Goal: Book appointment/travel/reservation

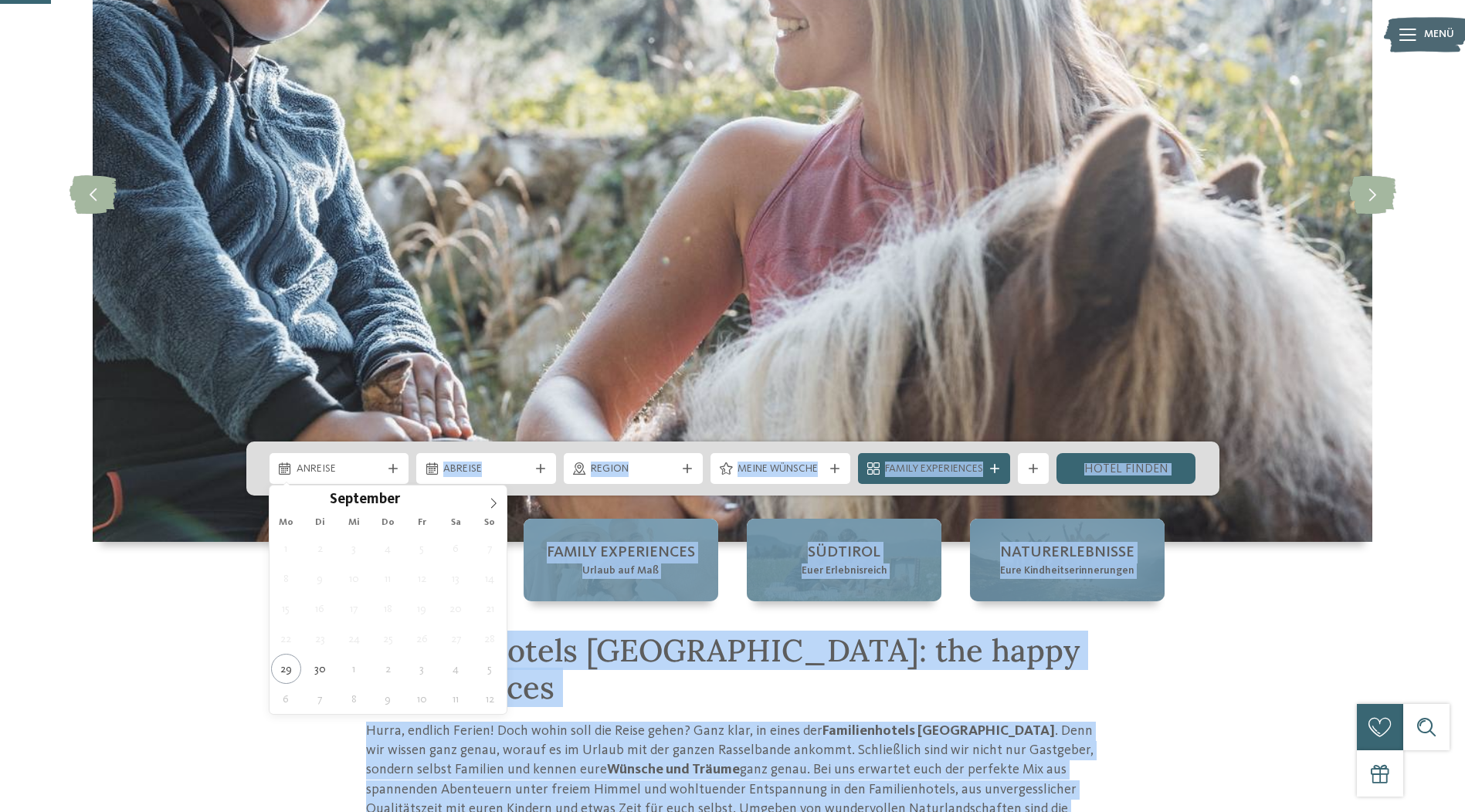
scroll to position [232, 0]
click at [490, 509] on span at bounding box center [493, 498] width 26 height 26
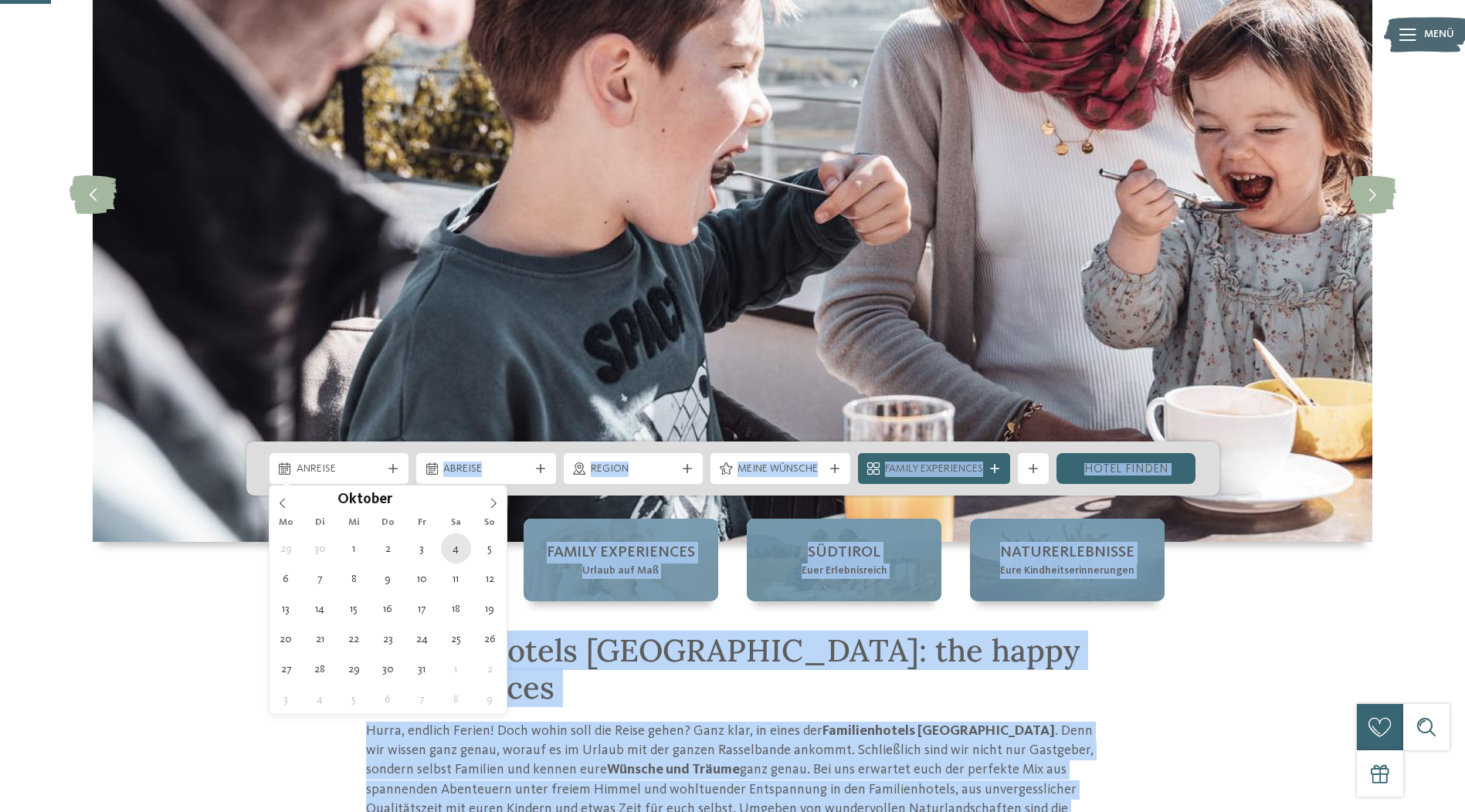
type div "[DATE]"
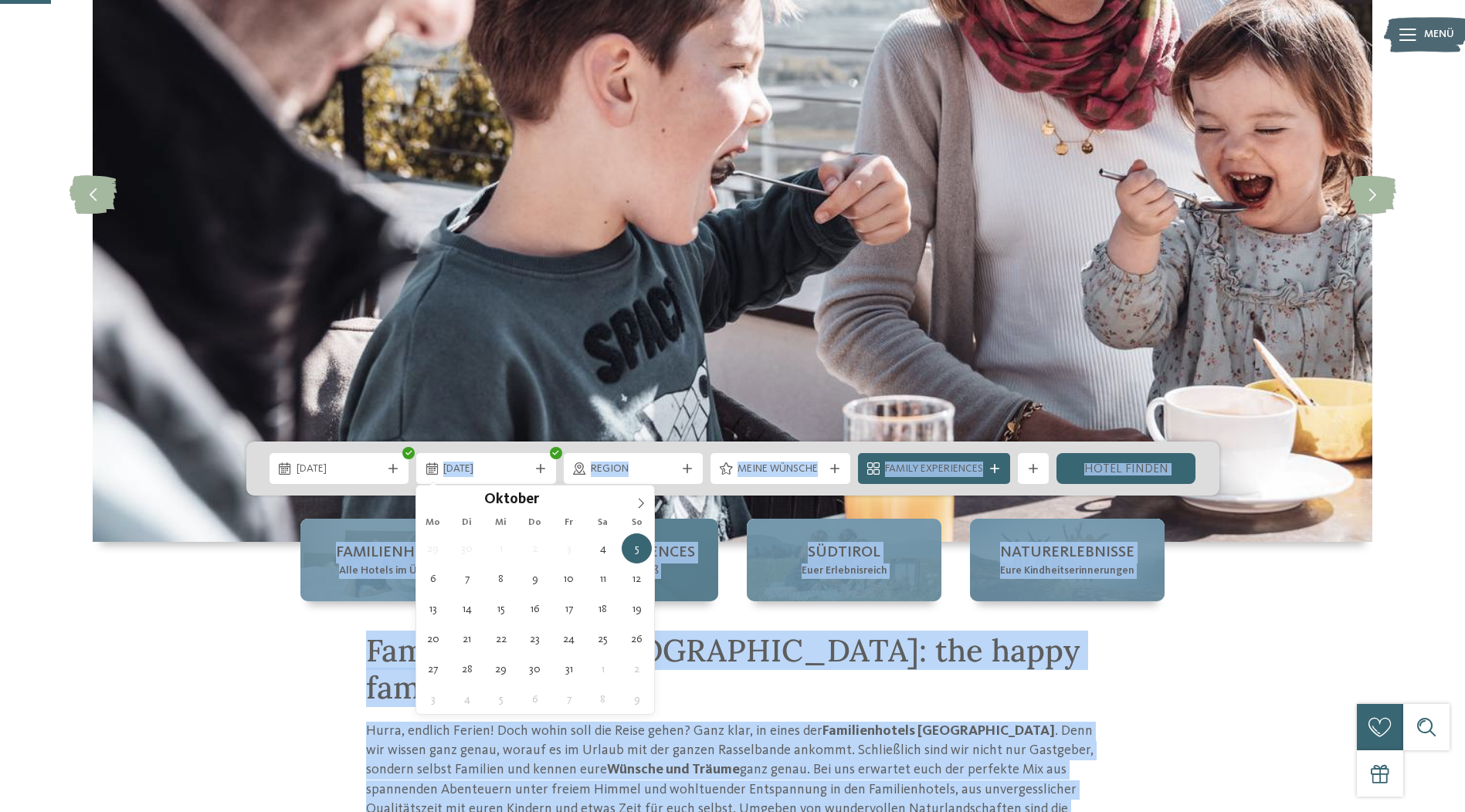
type div "[DATE]"
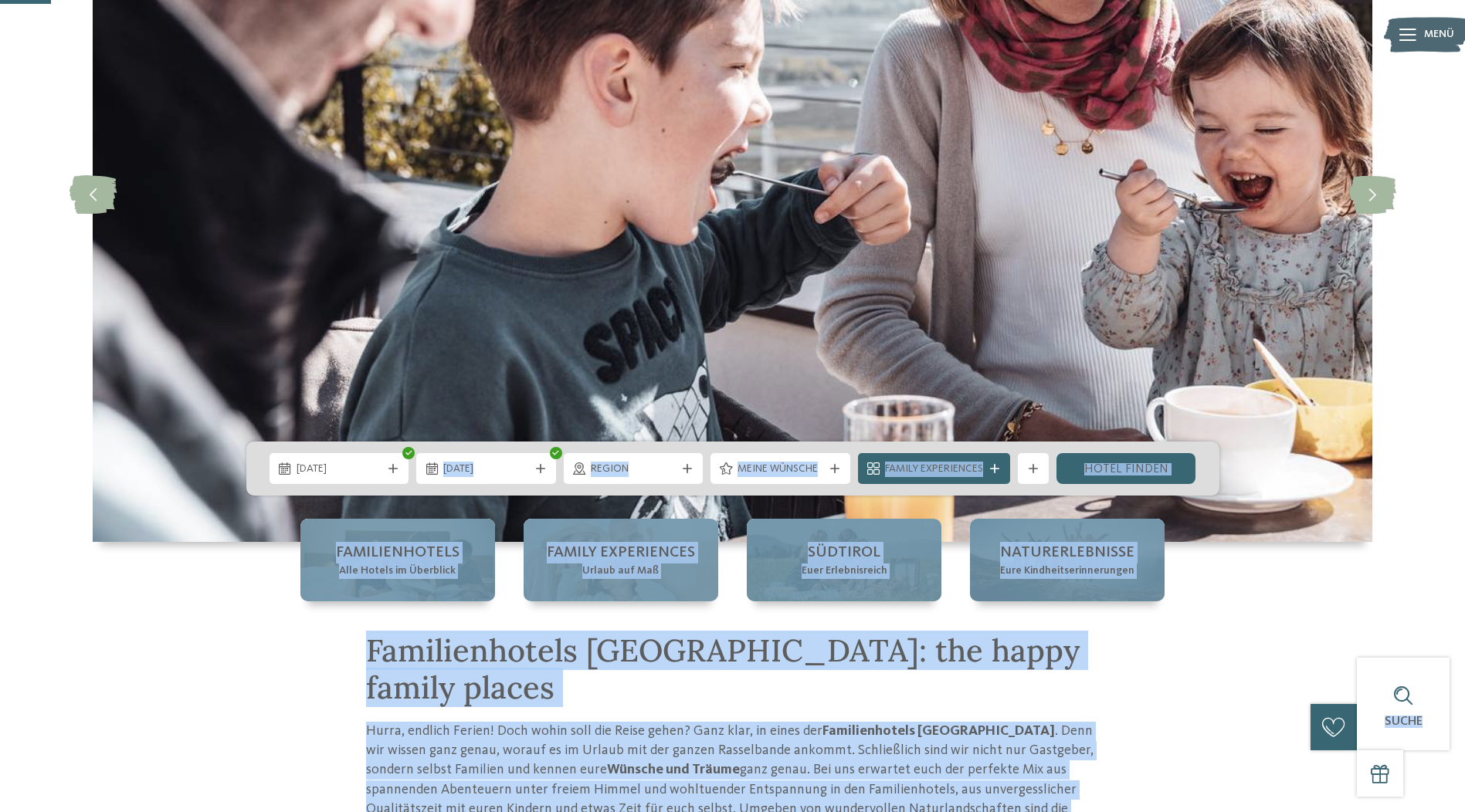
click at [684, 470] on icon at bounding box center [687, 469] width 9 height 9
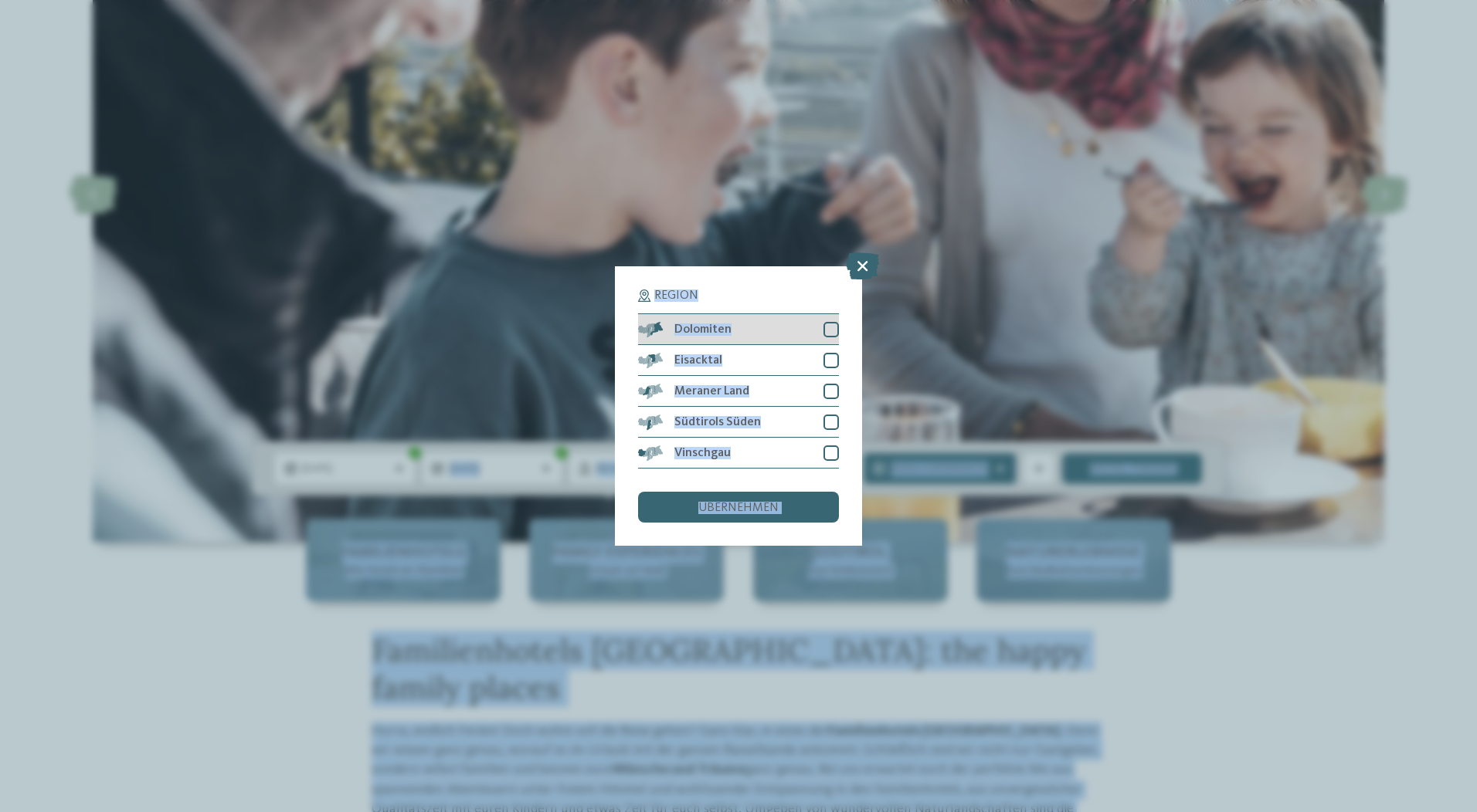
drag, startPoint x: 831, startPoint y: 331, endPoint x: 829, endPoint y: 340, distance: 9.2
click at [831, 332] on div at bounding box center [831, 329] width 15 height 15
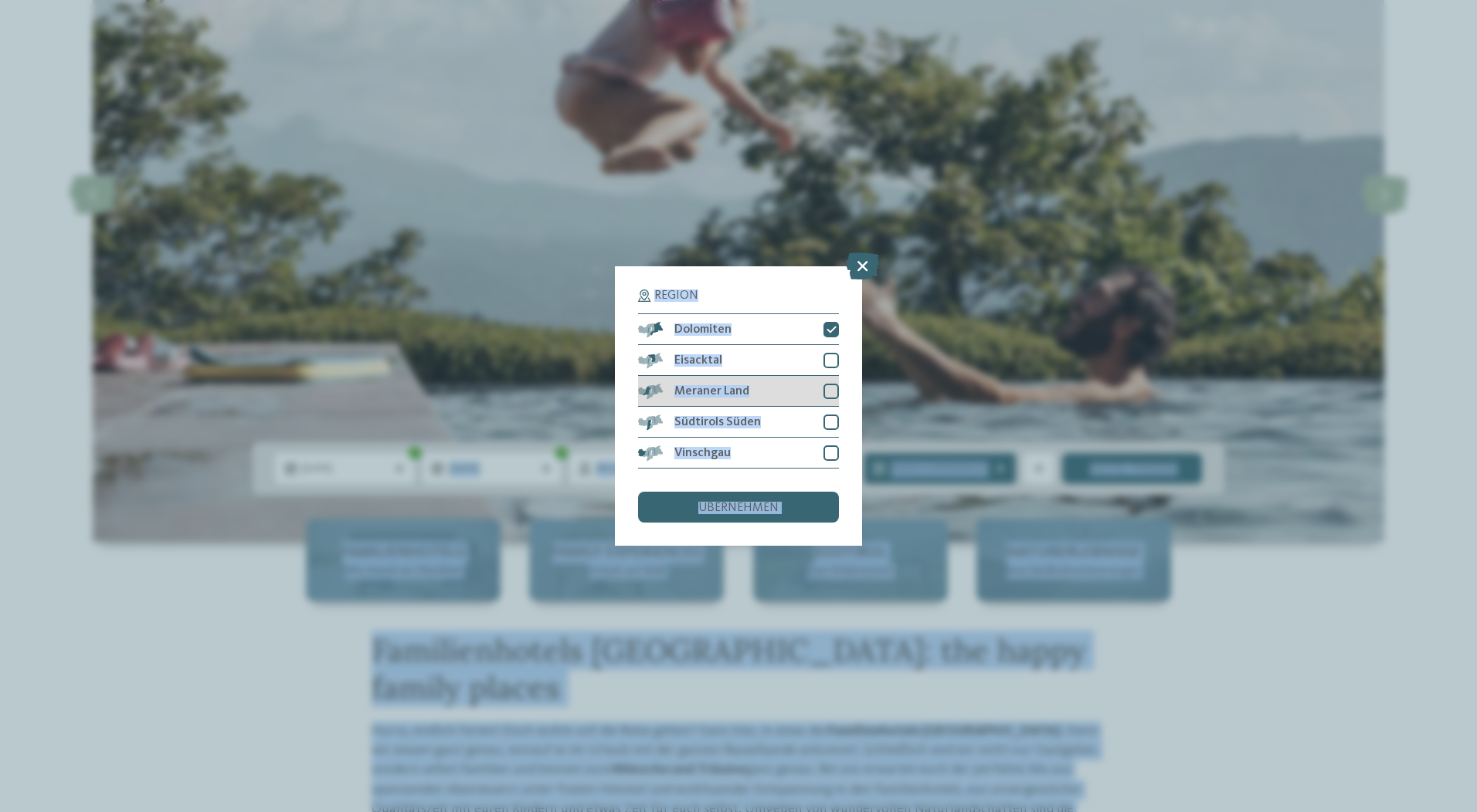
click at [828, 390] on div at bounding box center [831, 391] width 15 height 15
click at [834, 365] on div at bounding box center [831, 360] width 15 height 15
click at [831, 427] on div at bounding box center [831, 422] width 15 height 15
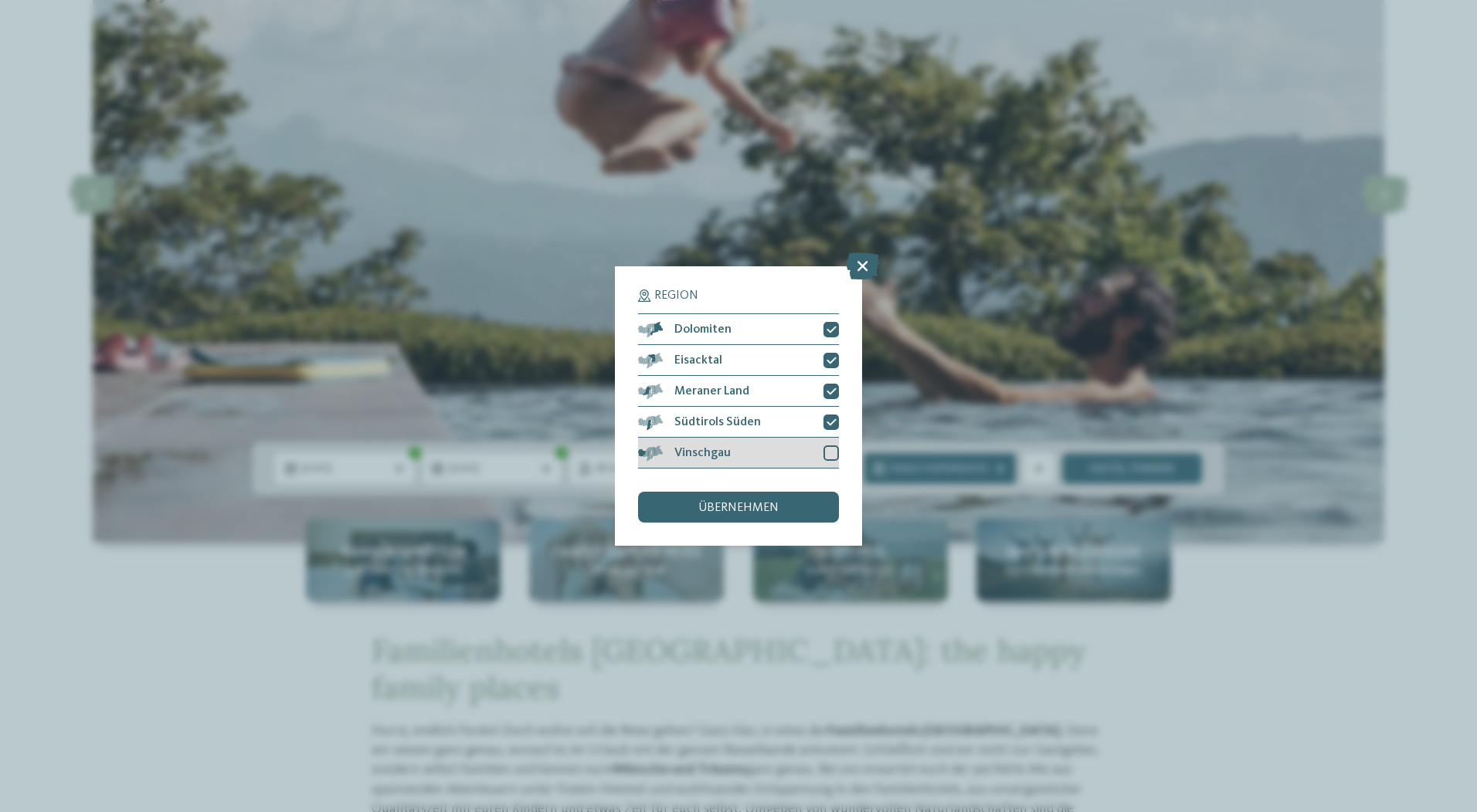
click at [829, 454] on div at bounding box center [831, 453] width 15 height 15
click at [783, 510] on div "übernehmen" at bounding box center [738, 507] width 201 height 31
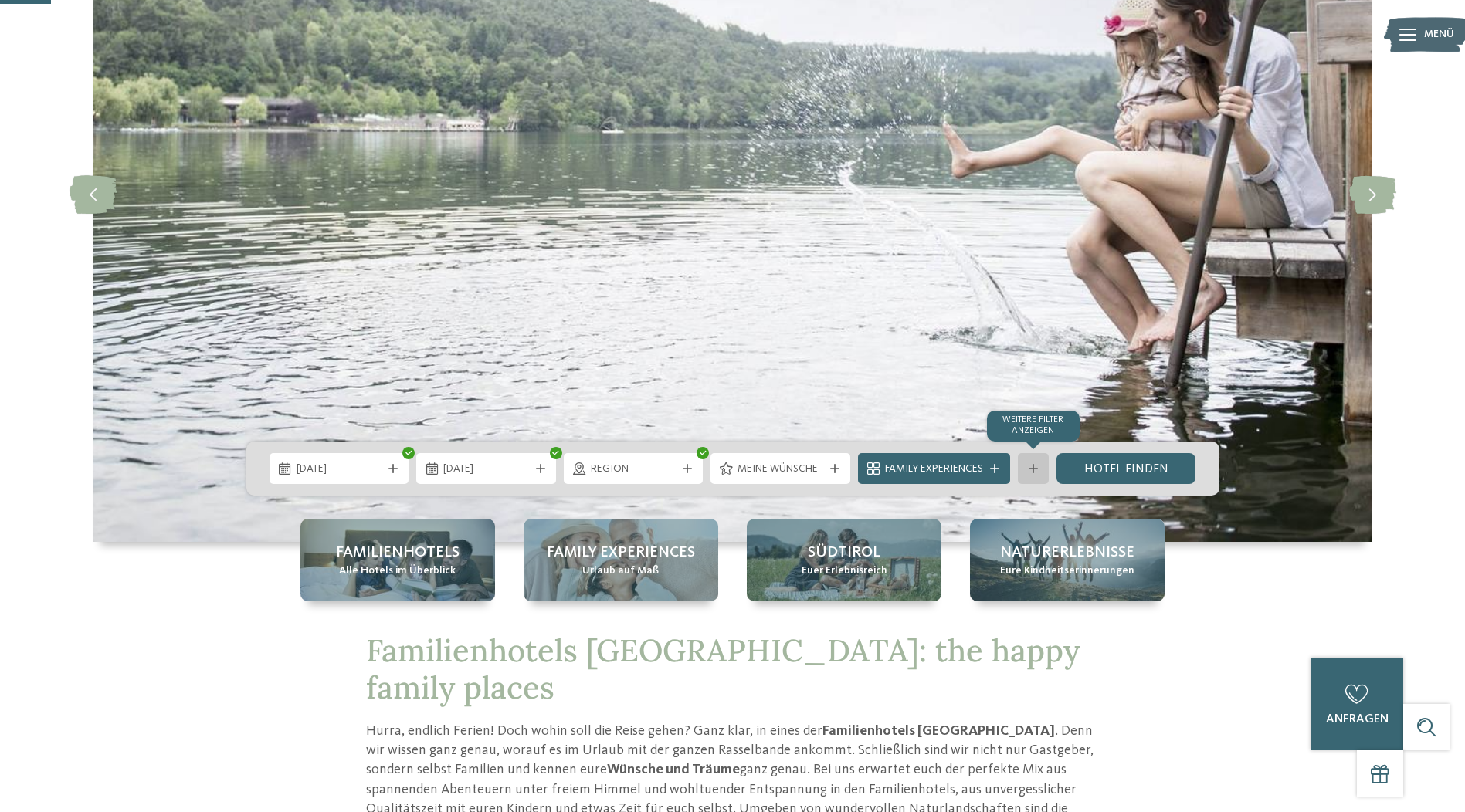
click at [1036, 473] on icon at bounding box center [1033, 469] width 9 height 9
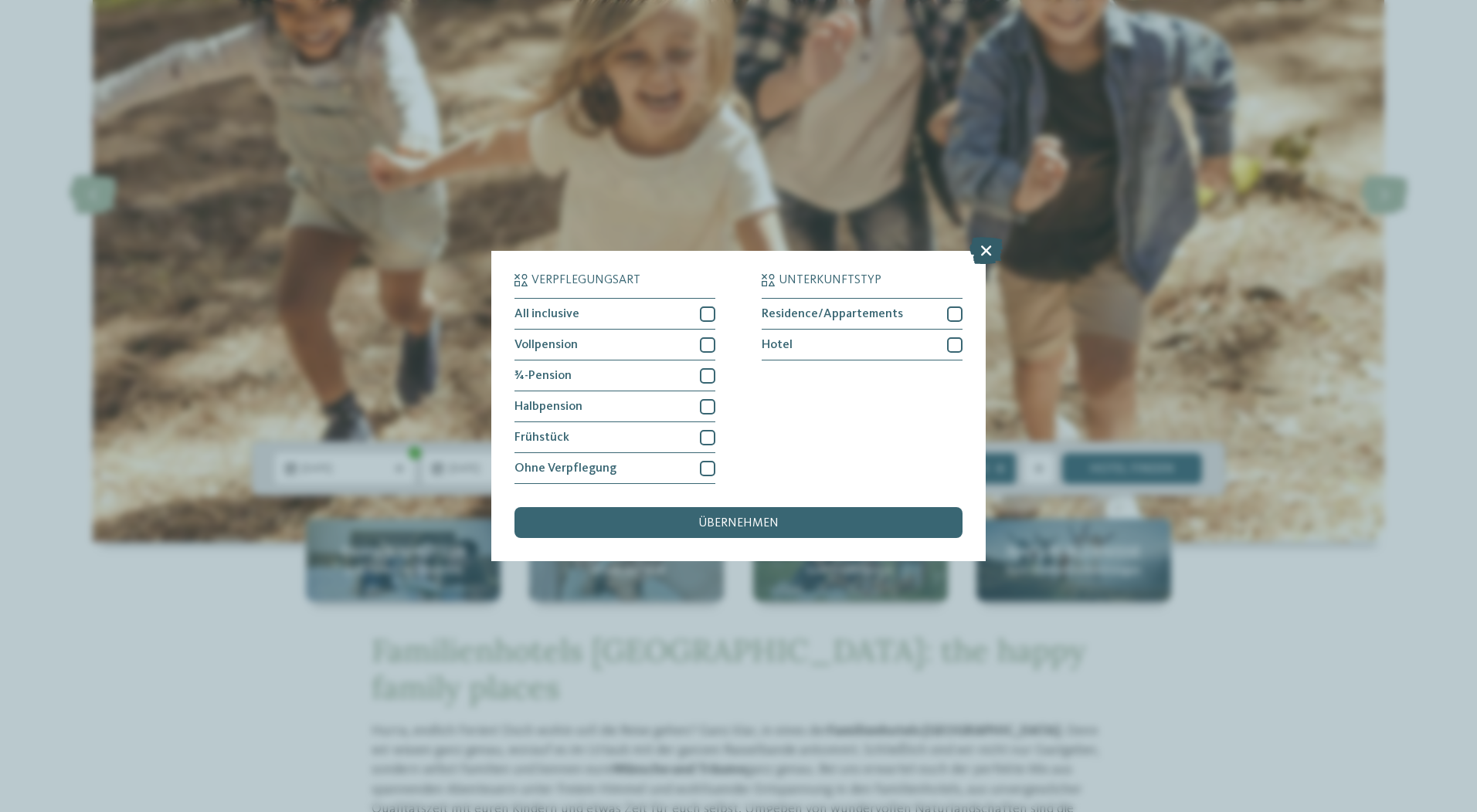
click at [982, 258] on icon at bounding box center [986, 250] width 33 height 27
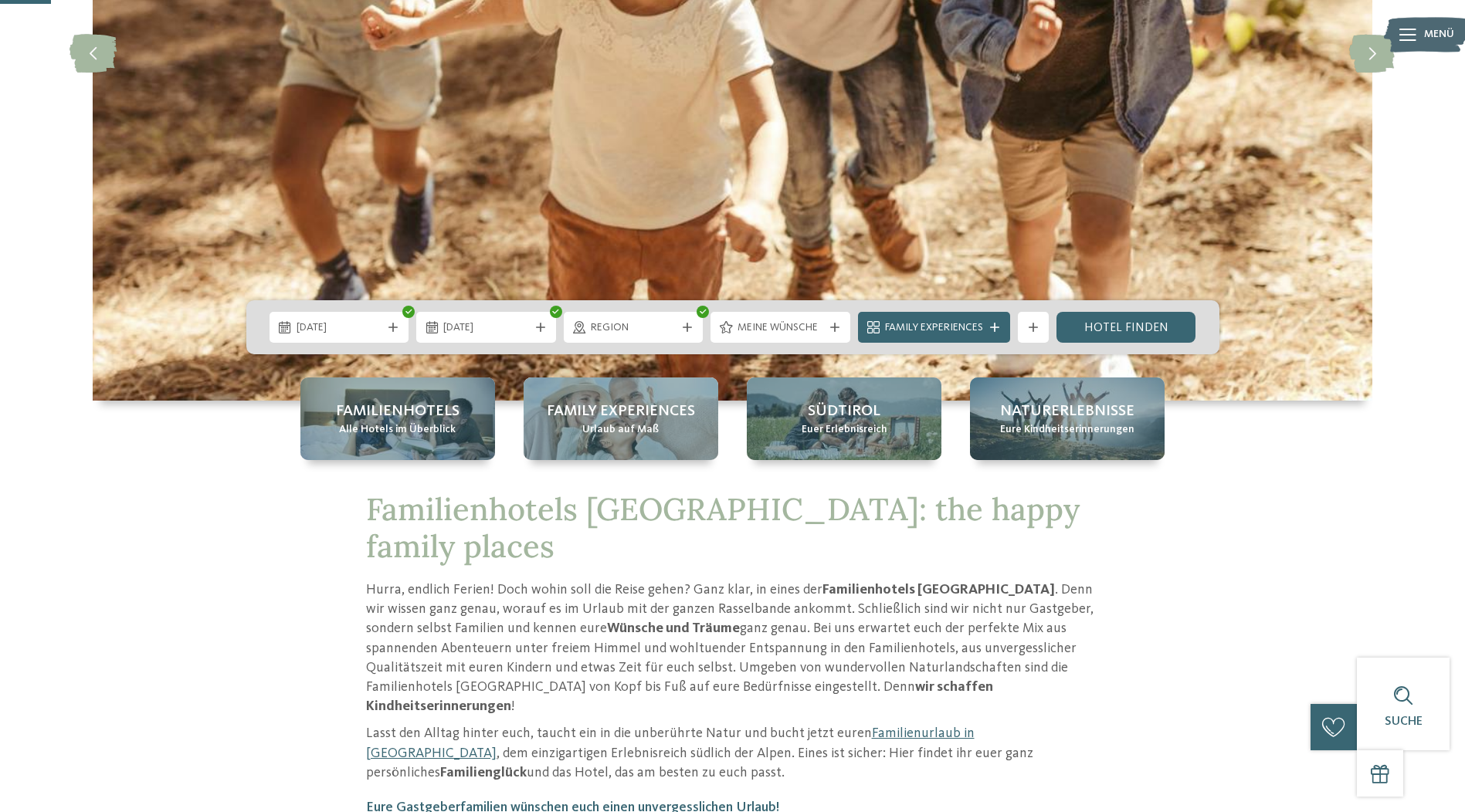
scroll to position [541, 0]
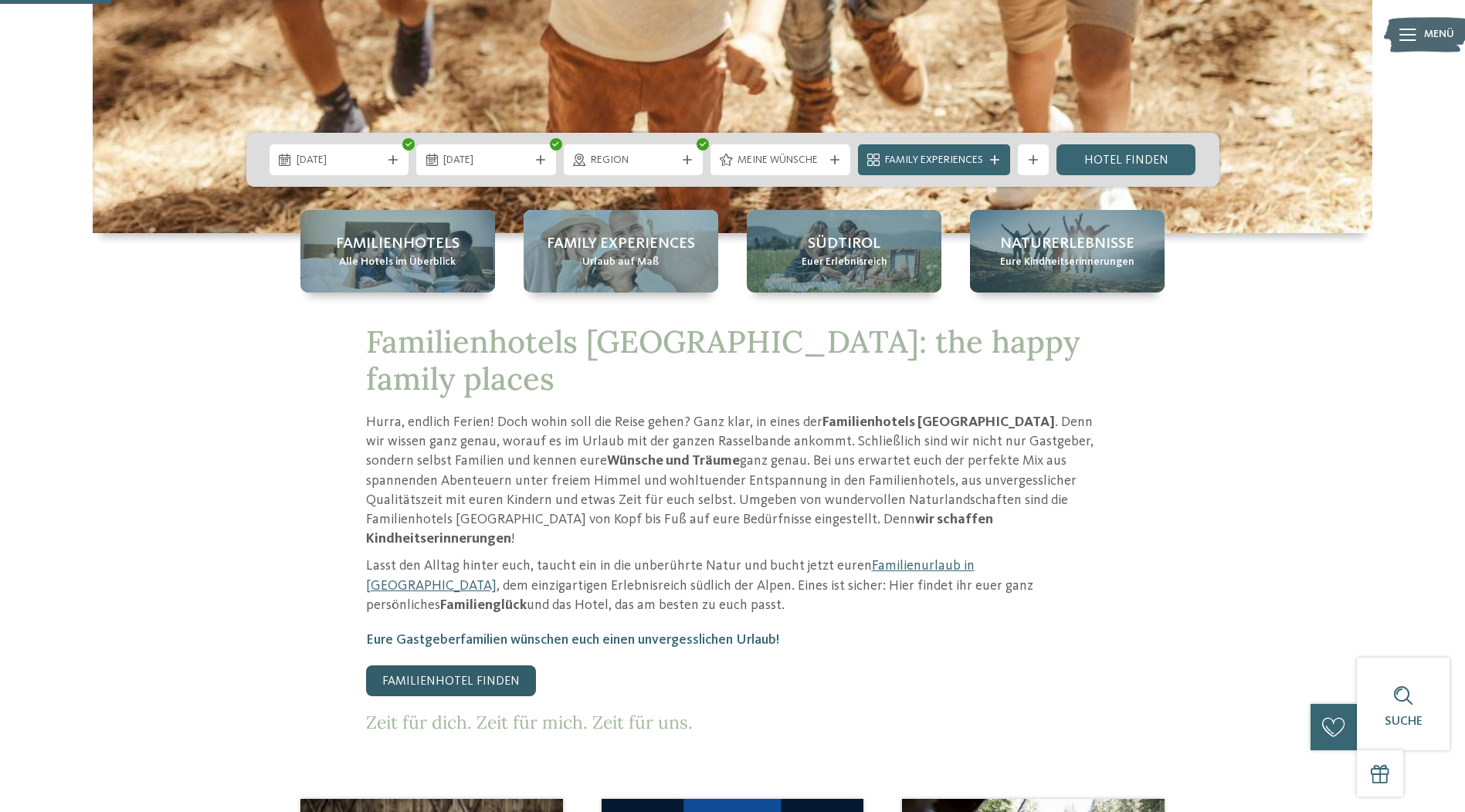
click at [479, 665] on link "Familienhotel finden" at bounding box center [451, 681] width 170 height 31
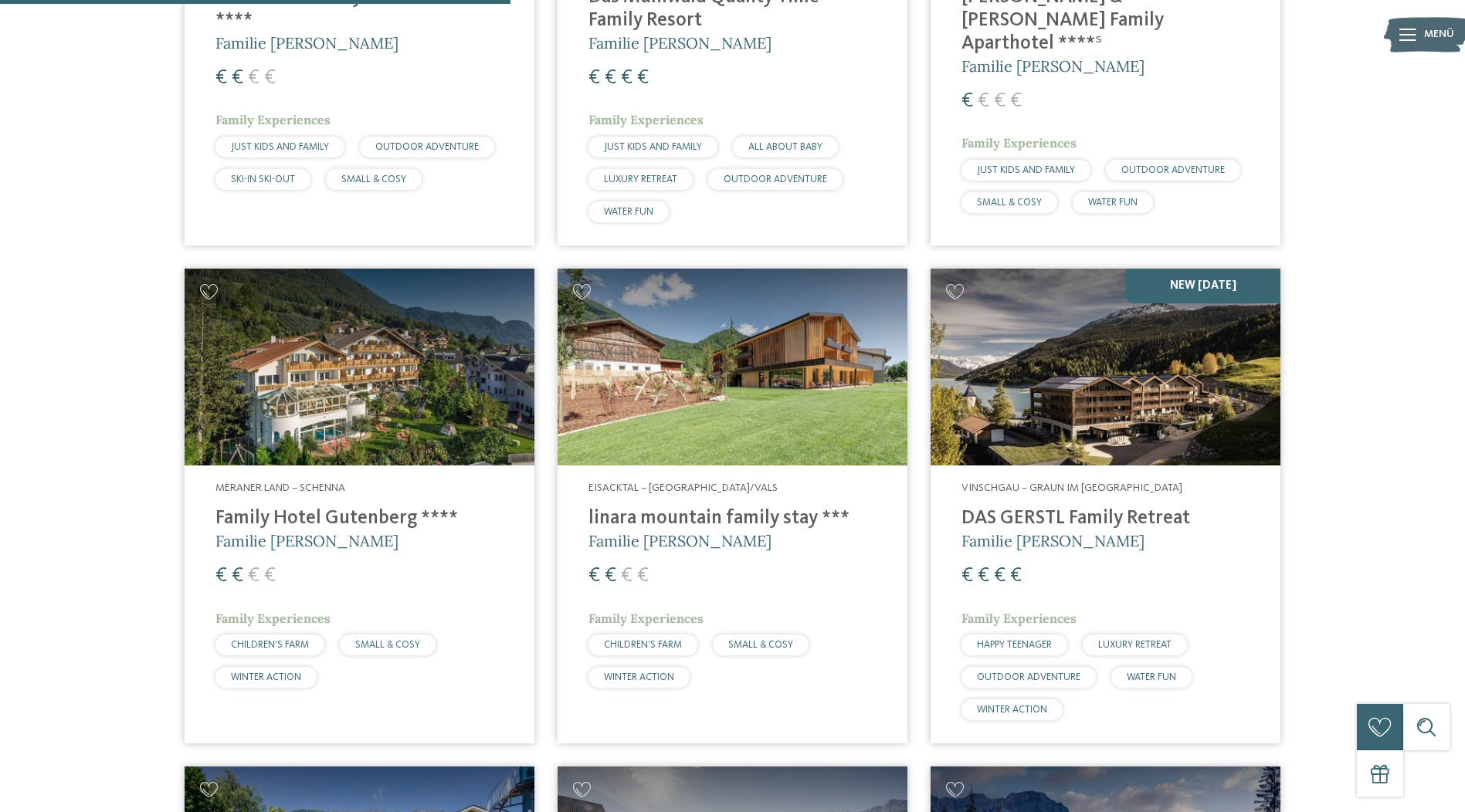
scroll to position [2239, 0]
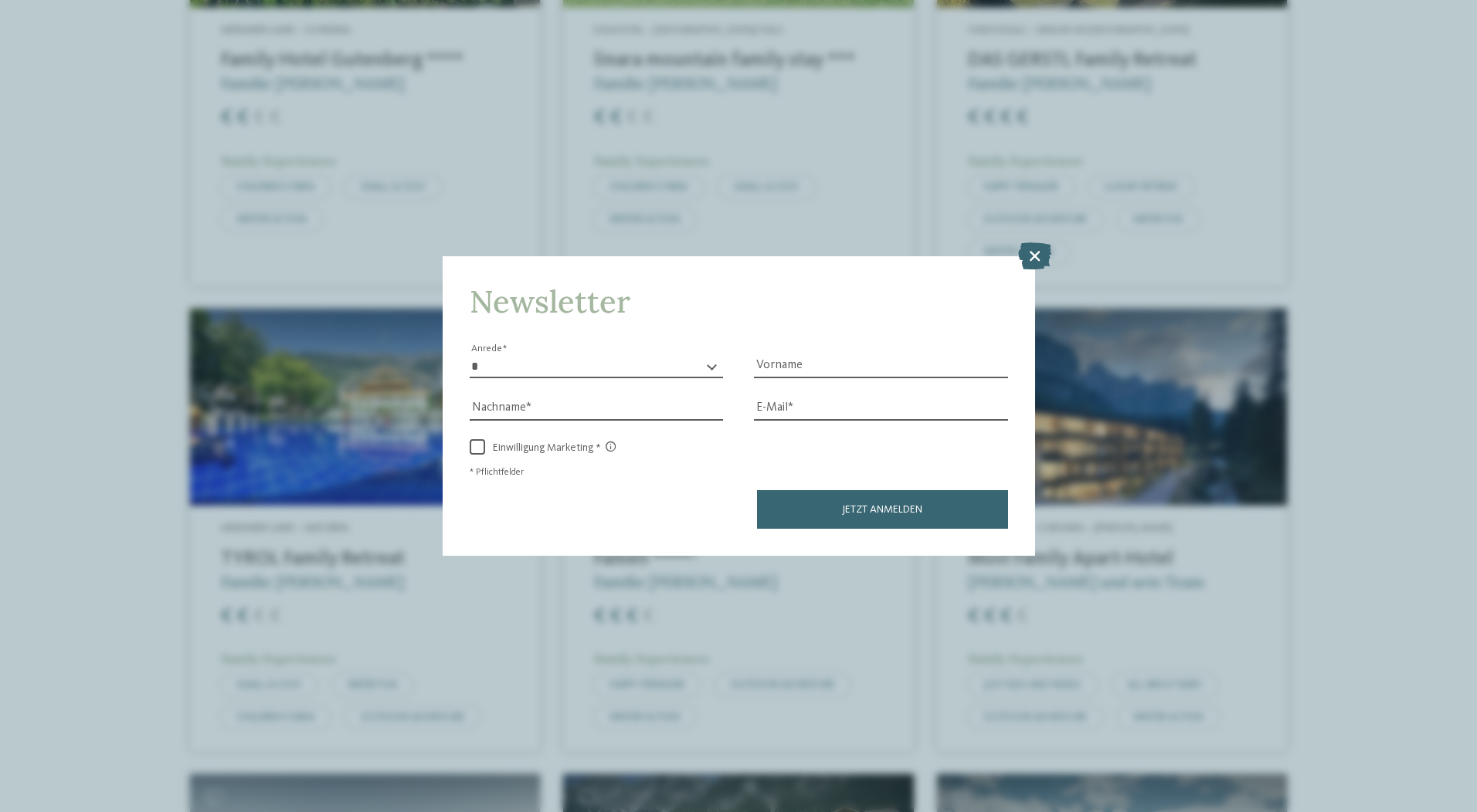
click at [1040, 249] on icon at bounding box center [1034, 255] width 33 height 27
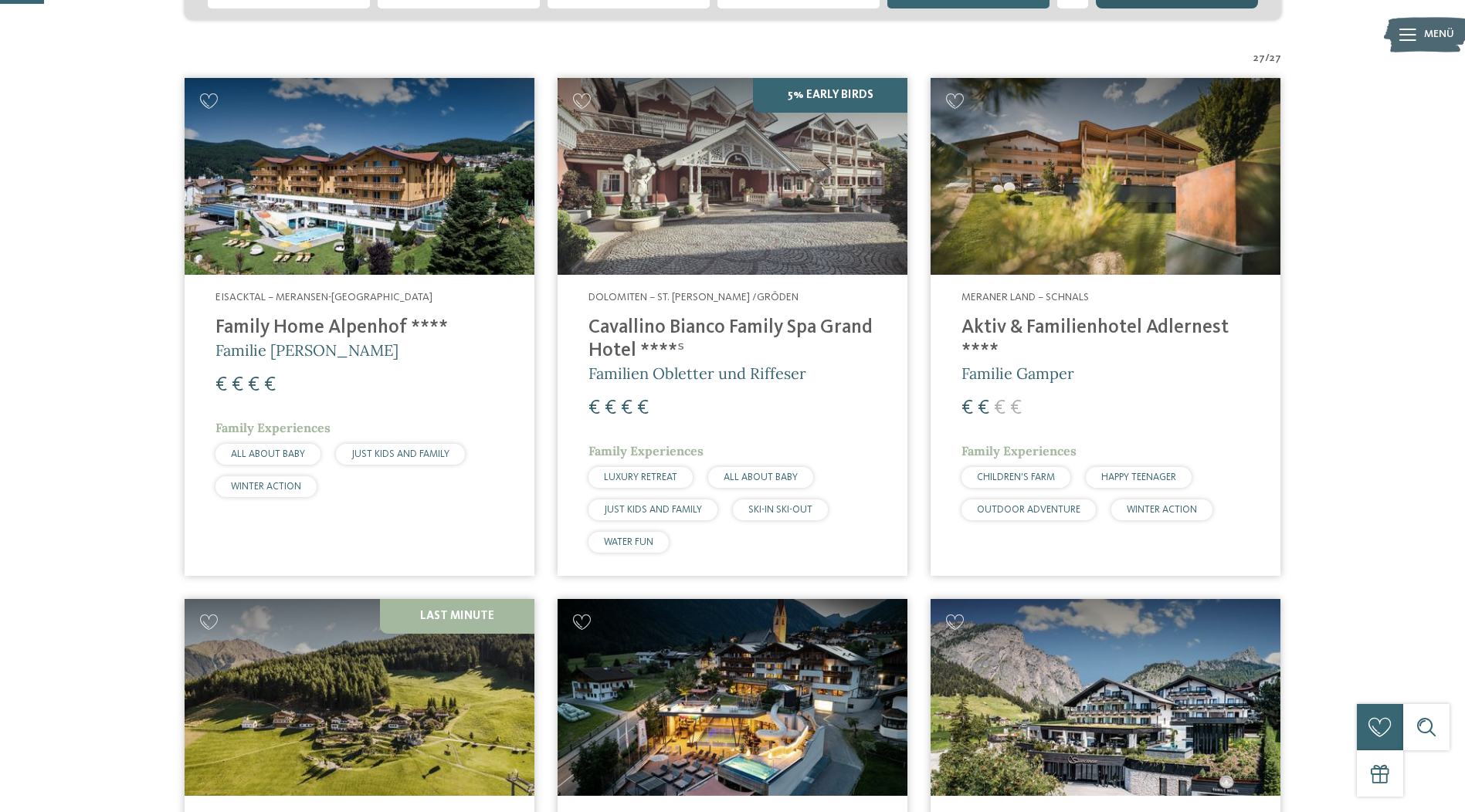
scroll to position [155, 0]
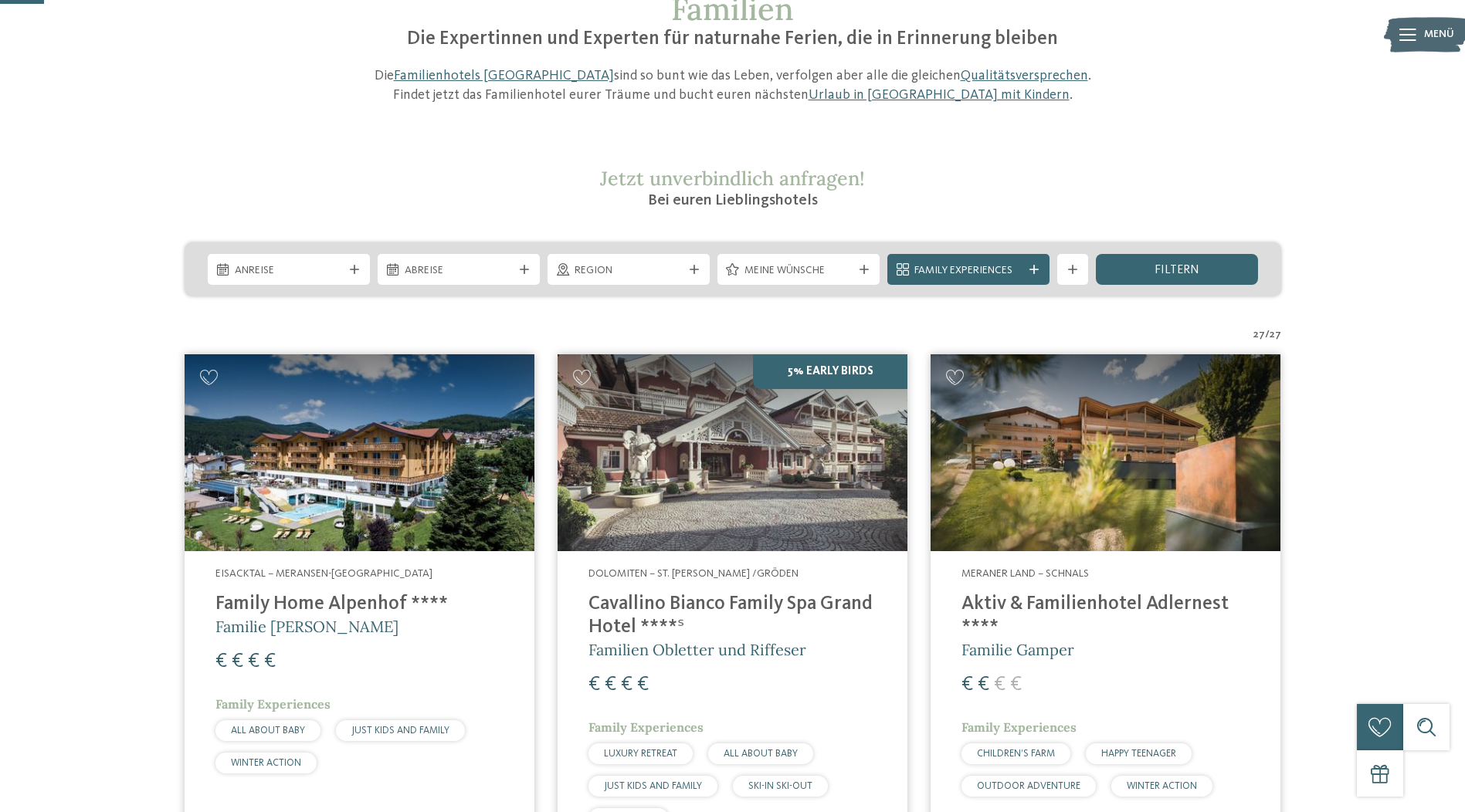
click at [1424, 30] on span "Menü" at bounding box center [1439, 34] width 30 height 15
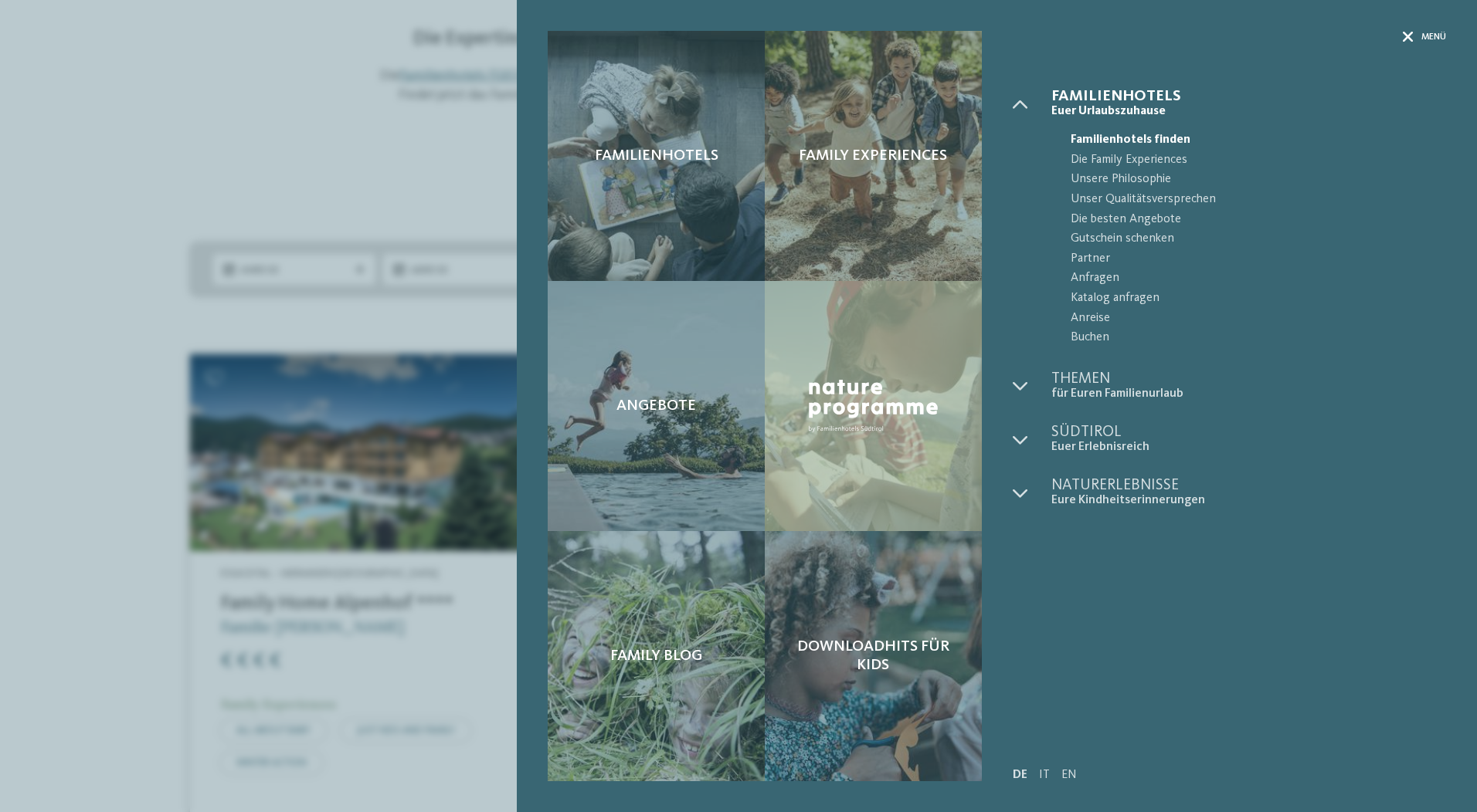
click at [1408, 33] on icon at bounding box center [1408, 37] width 11 height 11
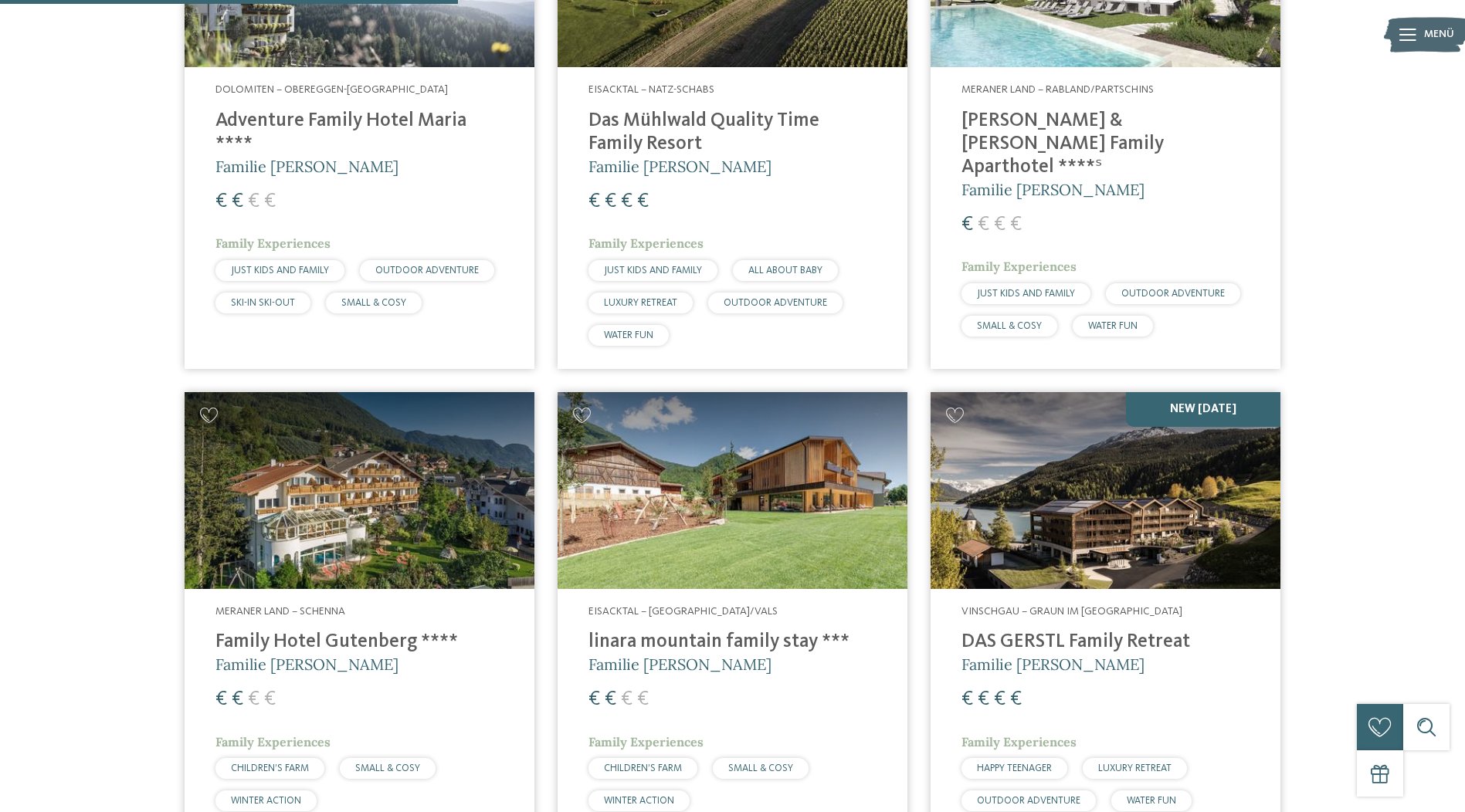
scroll to position [1776, 0]
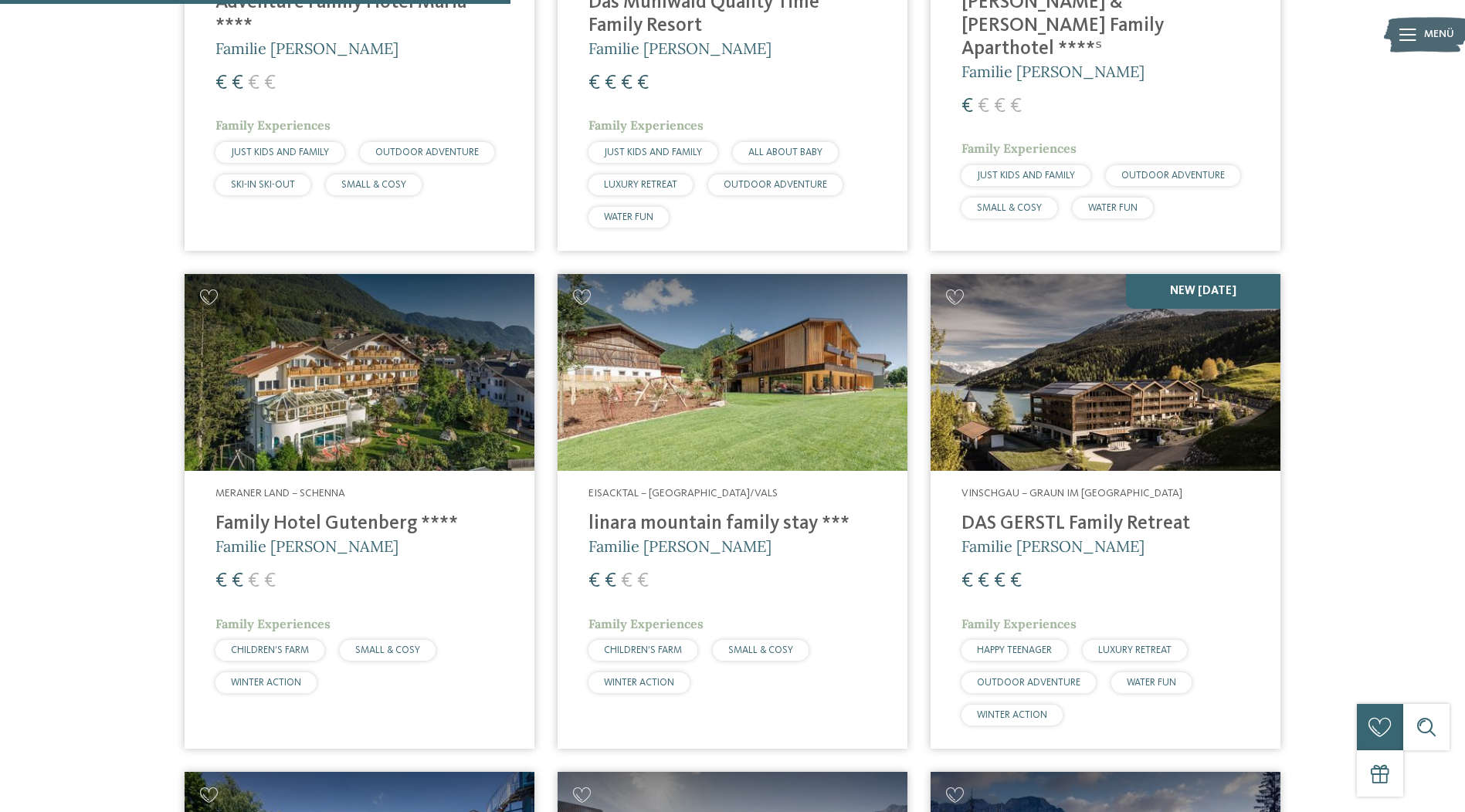
click at [1103, 406] on img at bounding box center [1105, 373] width 350 height 197
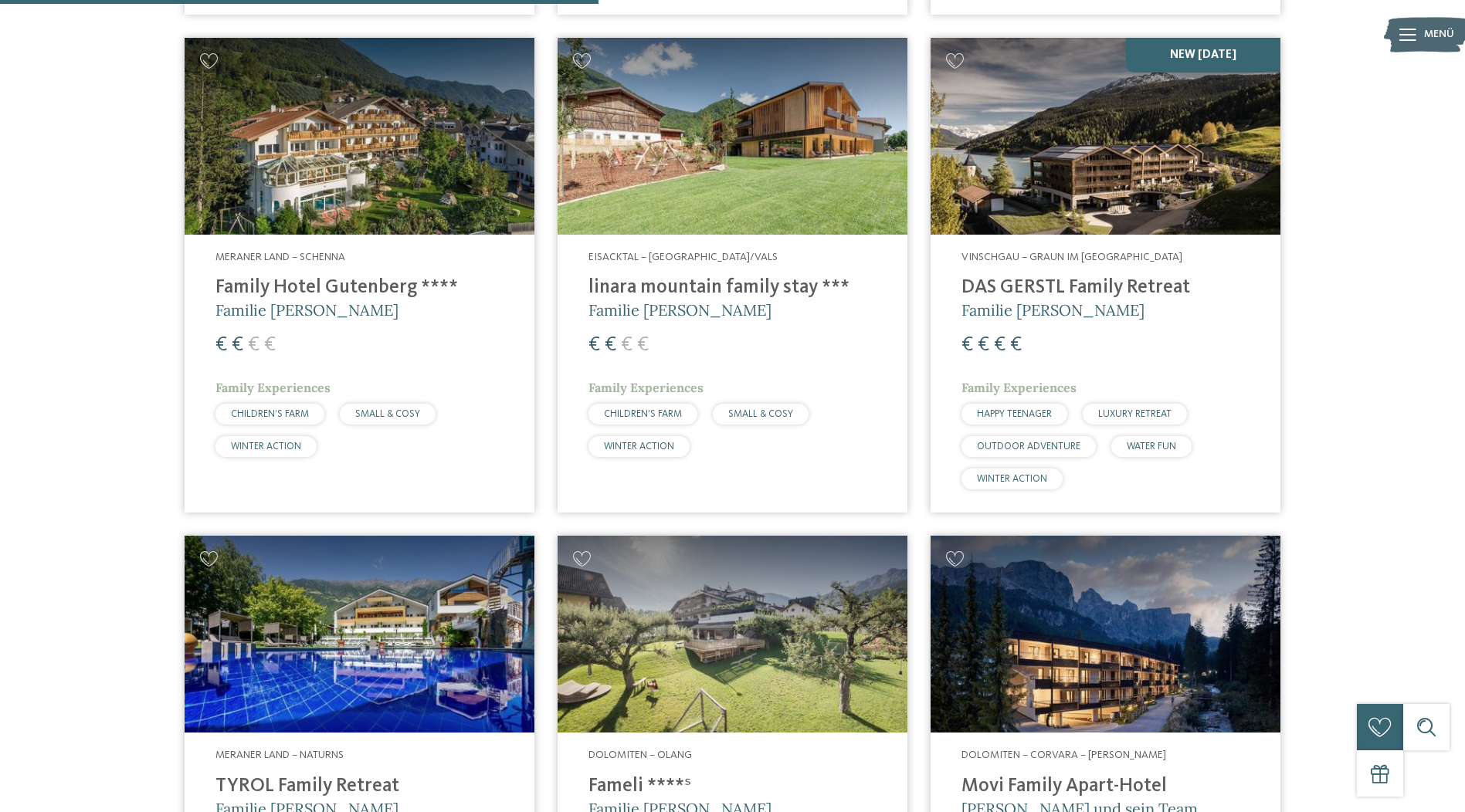
scroll to position [2085, 0]
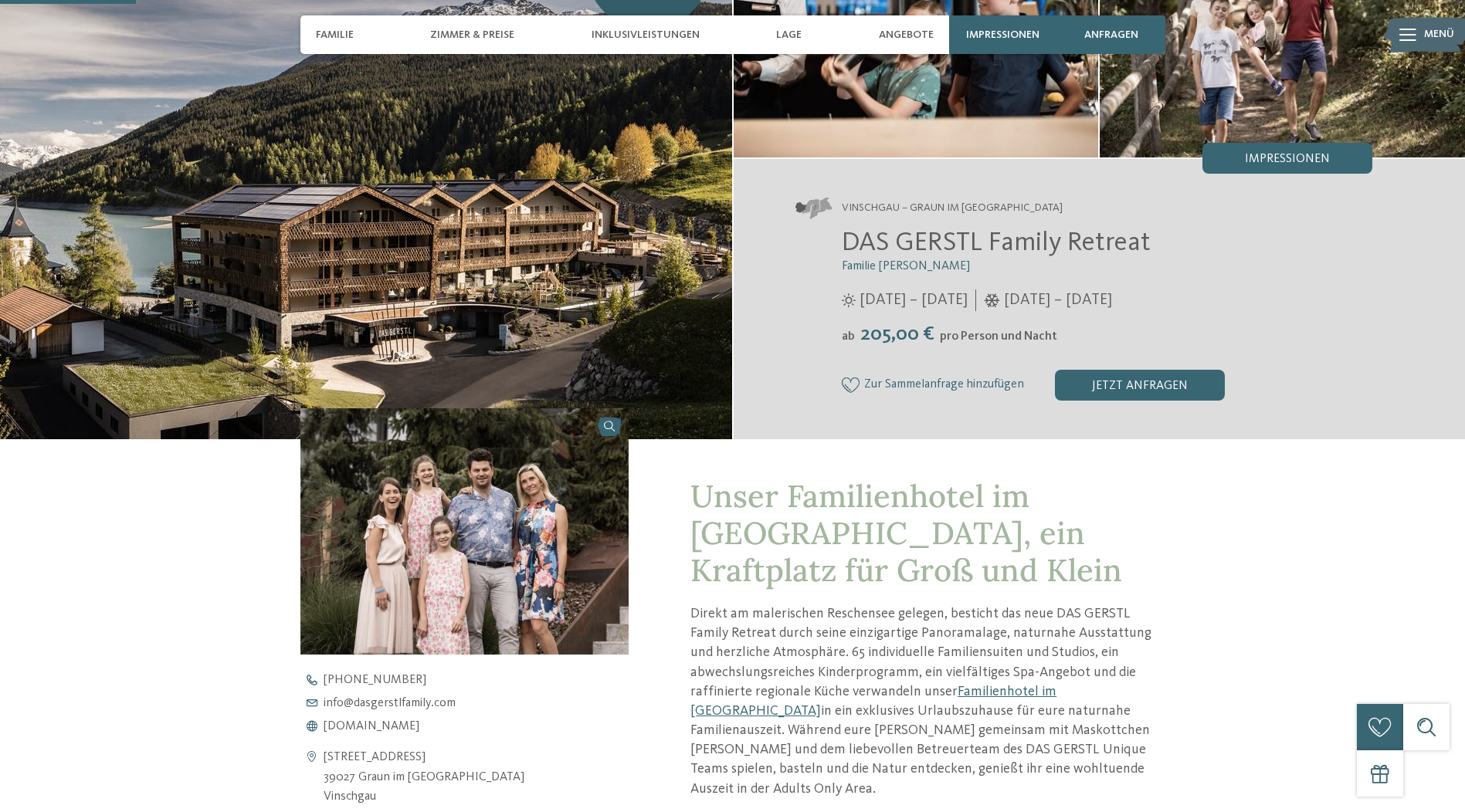
scroll to position [463, 0]
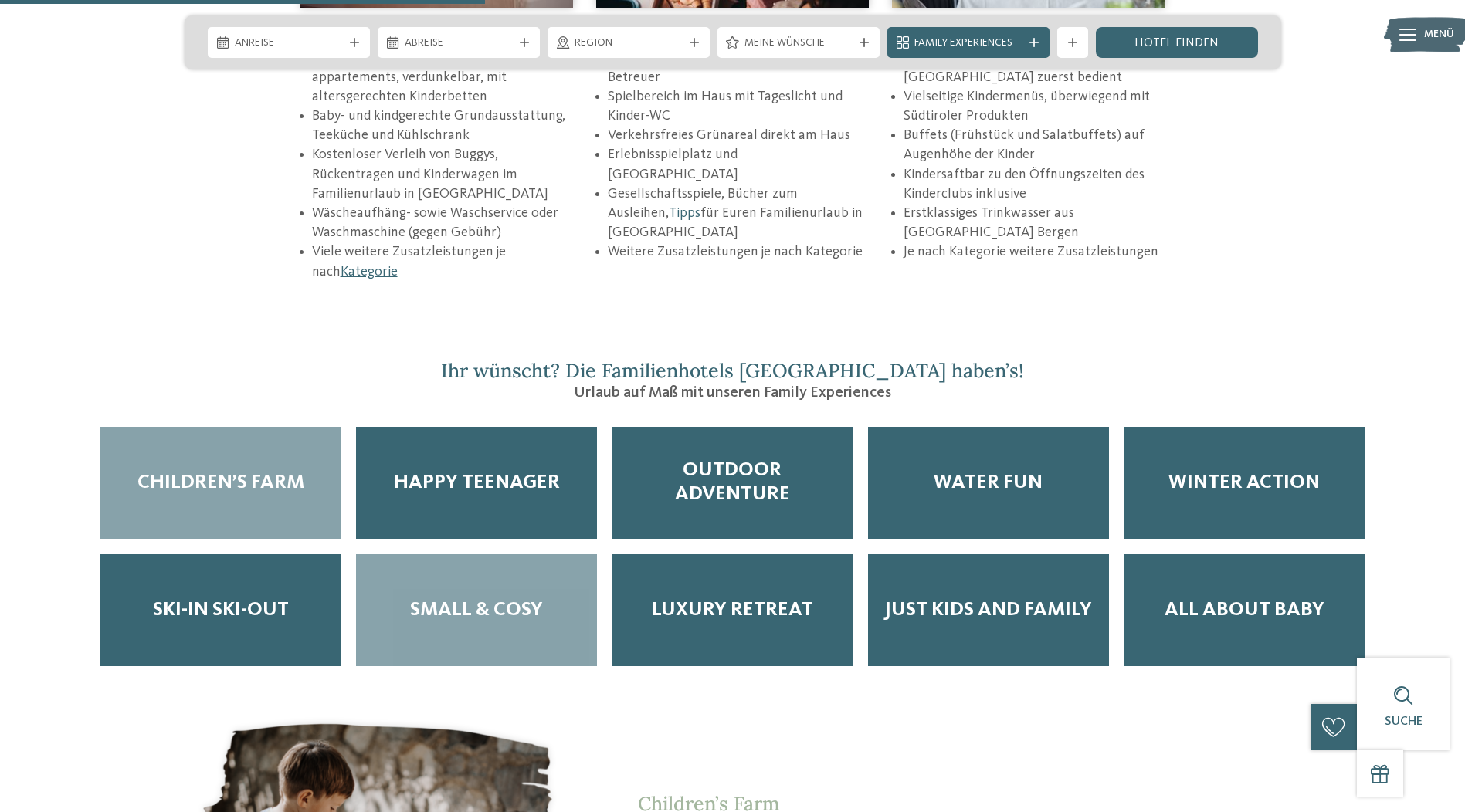
scroll to position [2626, 0]
